Goal: Information Seeking & Learning: Learn about a topic

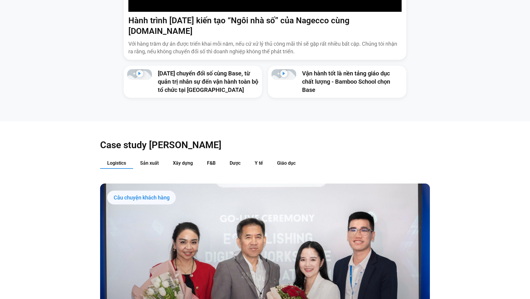
scroll to position [676, 0]
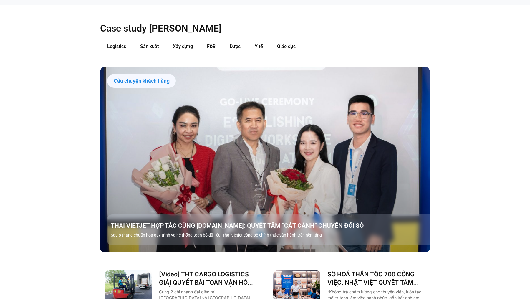
click at [235, 44] on span "Dược" at bounding box center [235, 47] width 11 height 6
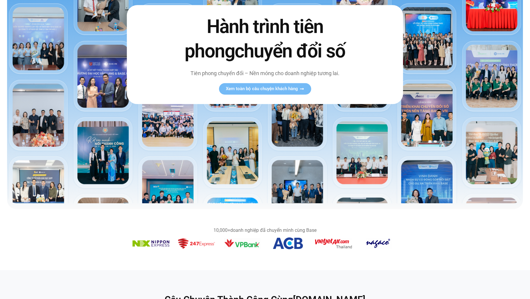
scroll to position [0, 0]
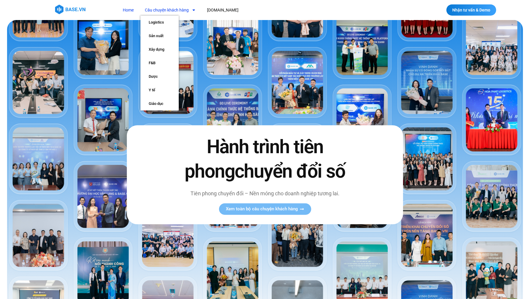
click at [170, 13] on link "Câu chuyện khách hàng" at bounding box center [170, 10] width 60 height 11
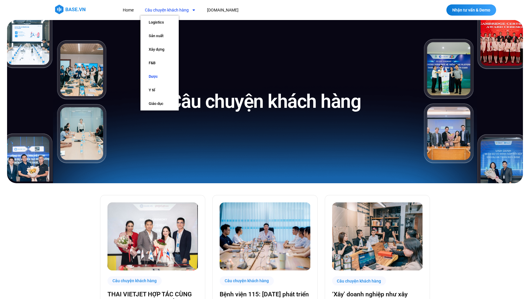
click at [154, 77] on link "Dược" at bounding box center [159, 77] width 38 height 14
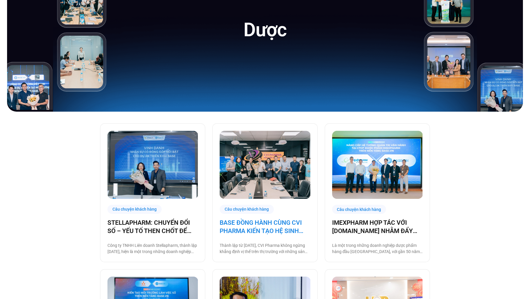
scroll to position [176, 0]
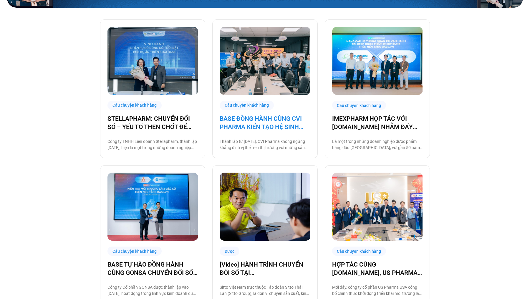
click at [262, 124] on link "BASE ĐỒNG HÀNH CÙNG CVI PHARMA KIẾN TẠO HỆ SINH THÁI SỐ VẬN HÀNH TOÀN DIỆN!" at bounding box center [265, 123] width 90 height 16
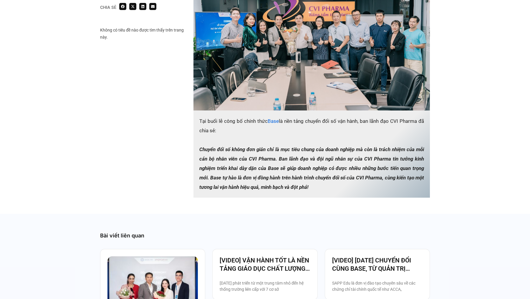
scroll to position [786, 0]
